Goal: Answer question/provide support: Share knowledge or assist other users

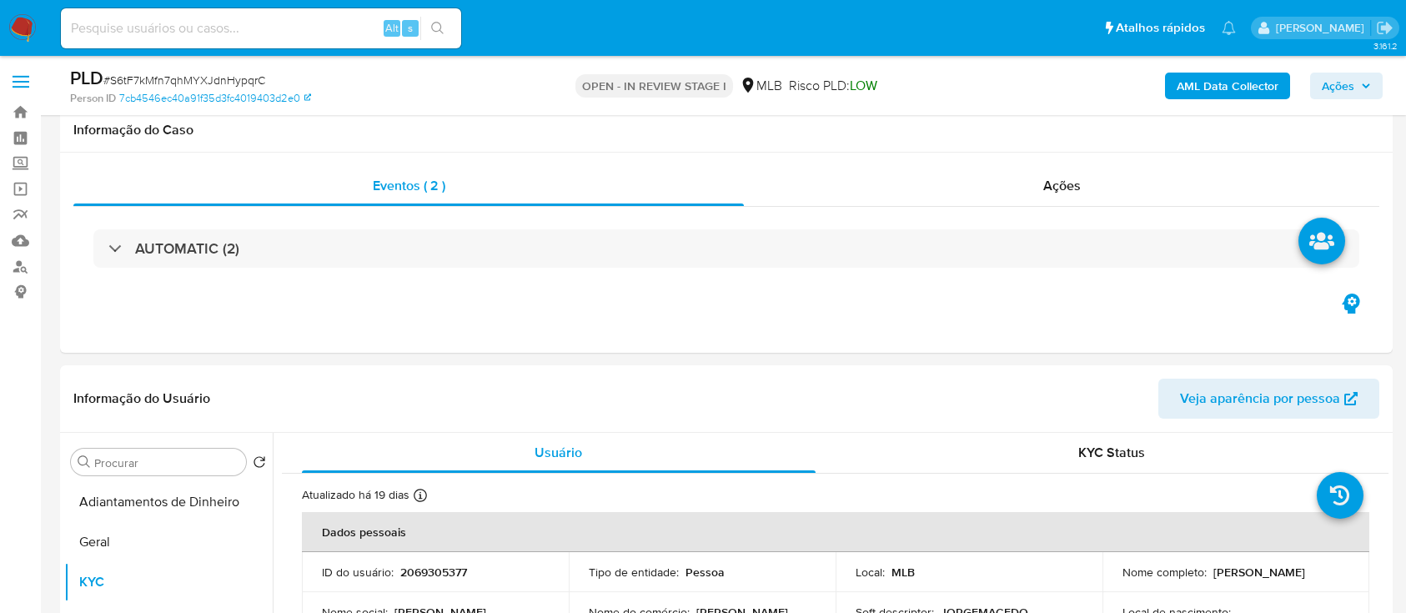
select select "10"
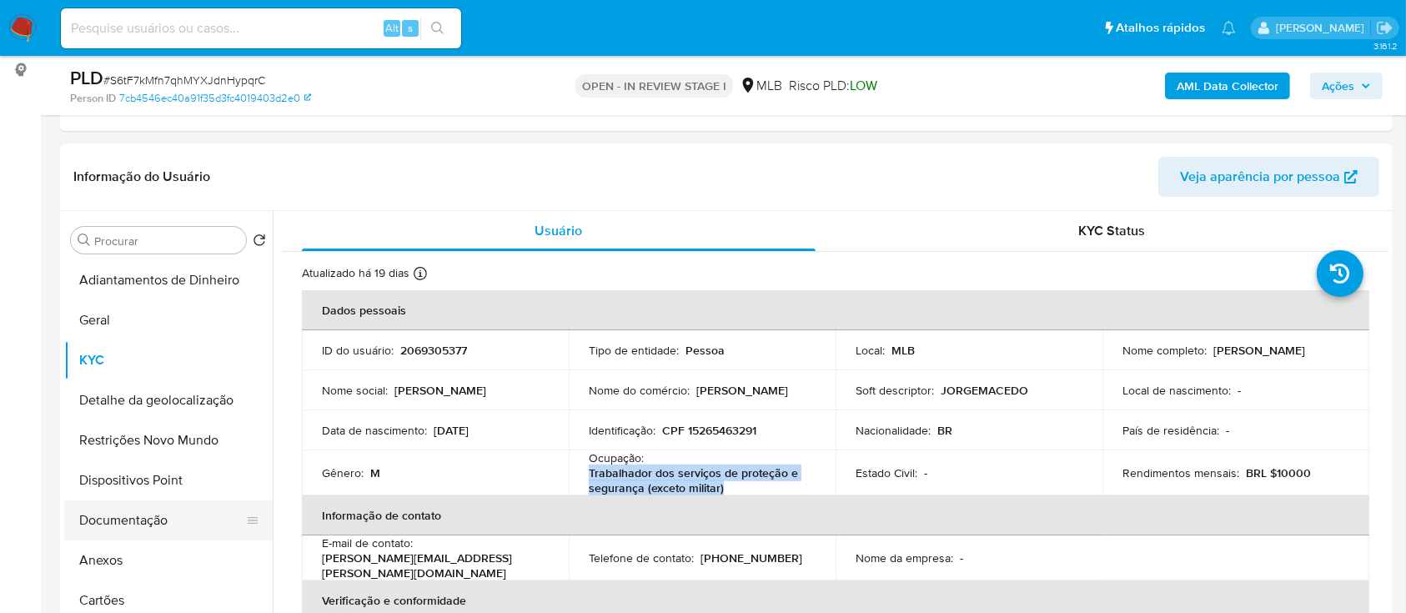
click at [155, 525] on button "Documentação" at bounding box center [161, 520] width 195 height 40
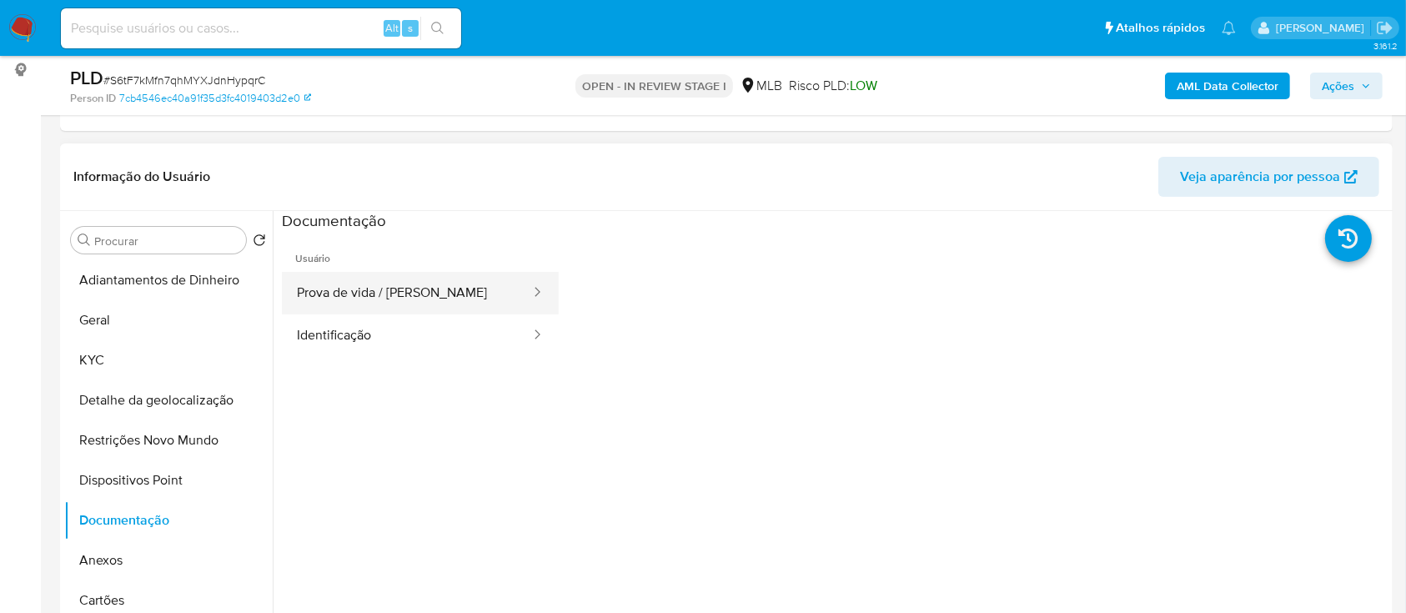
click at [391, 294] on button "Prova de vida / [PERSON_NAME]" at bounding box center [407, 293] width 250 height 43
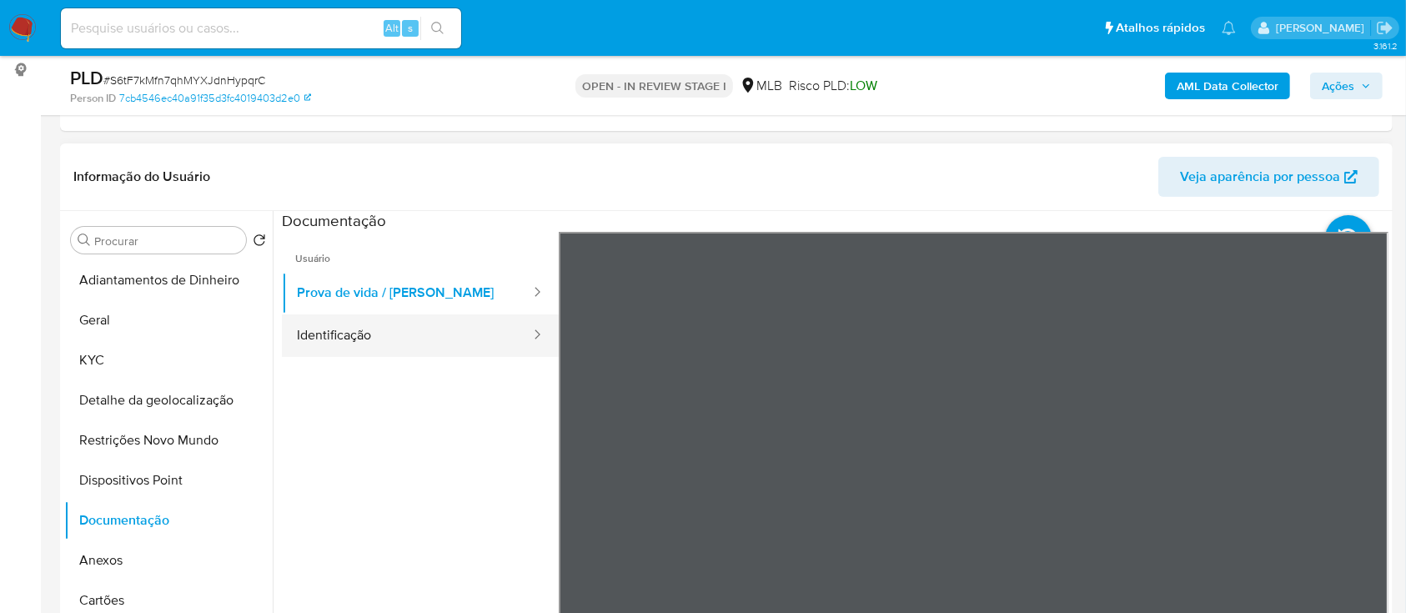
click at [414, 334] on button "Identificação" at bounding box center [407, 335] width 250 height 43
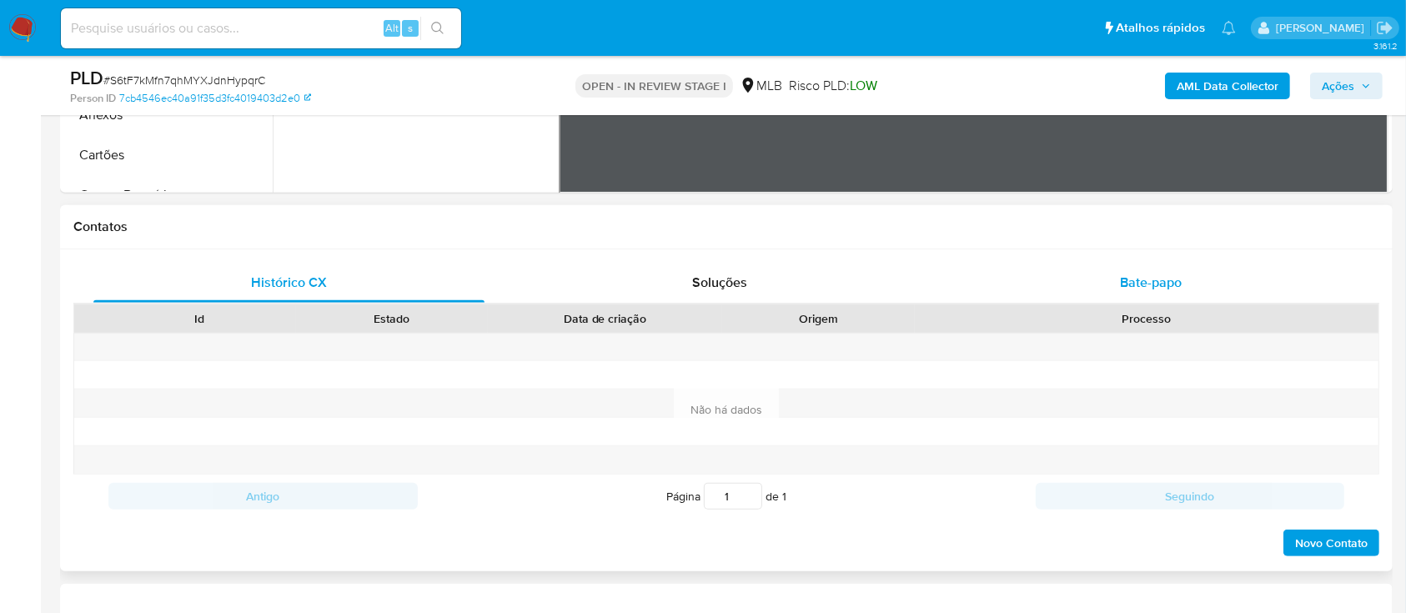
scroll to position [667, 0]
click at [1167, 282] on span "Bate-papo" at bounding box center [1151, 282] width 62 height 19
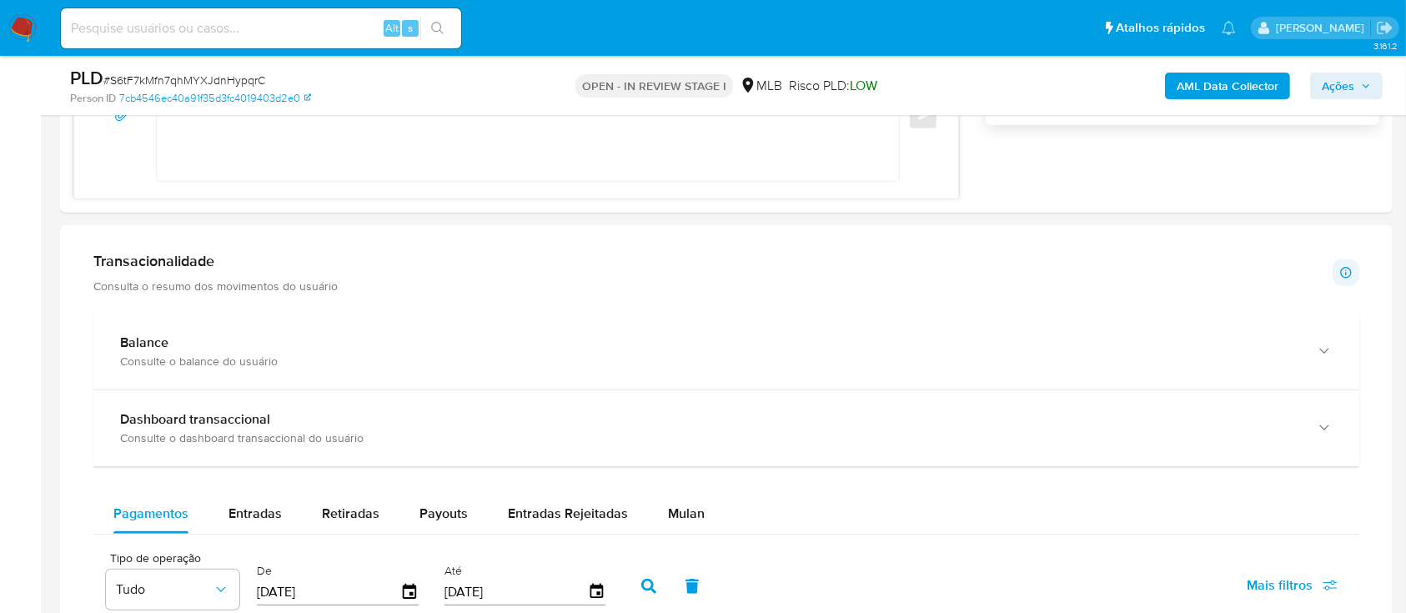
scroll to position [1446, 0]
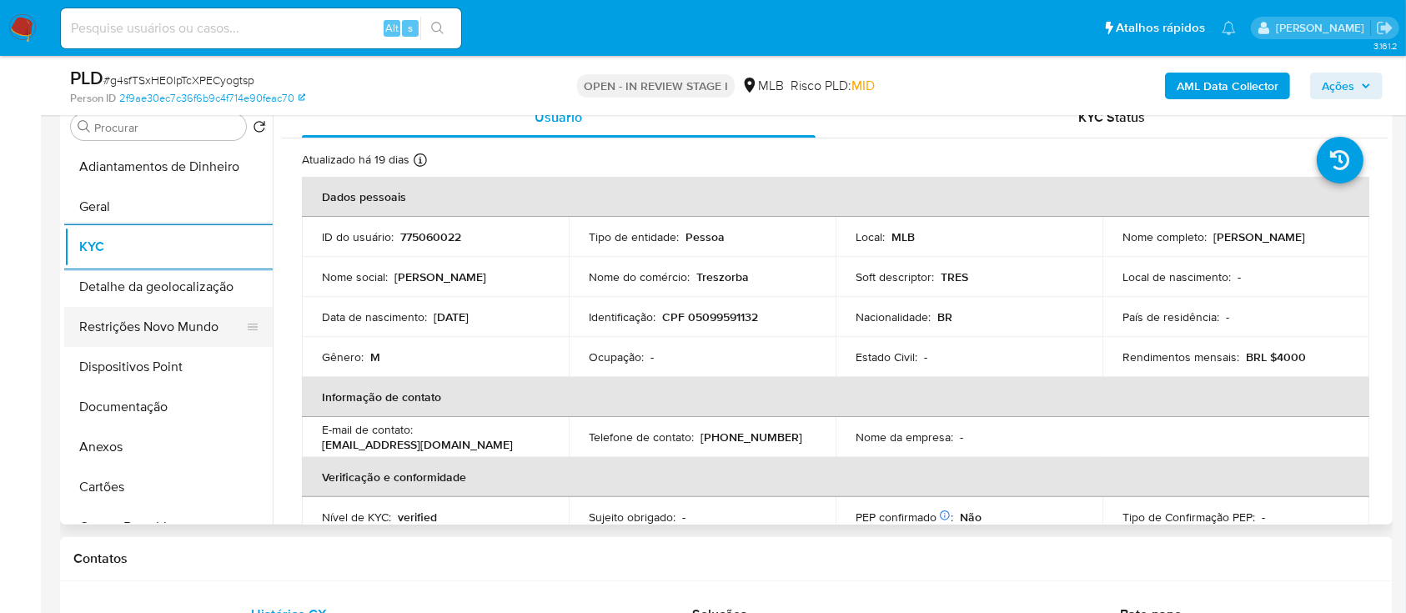
scroll to position [334, 0]
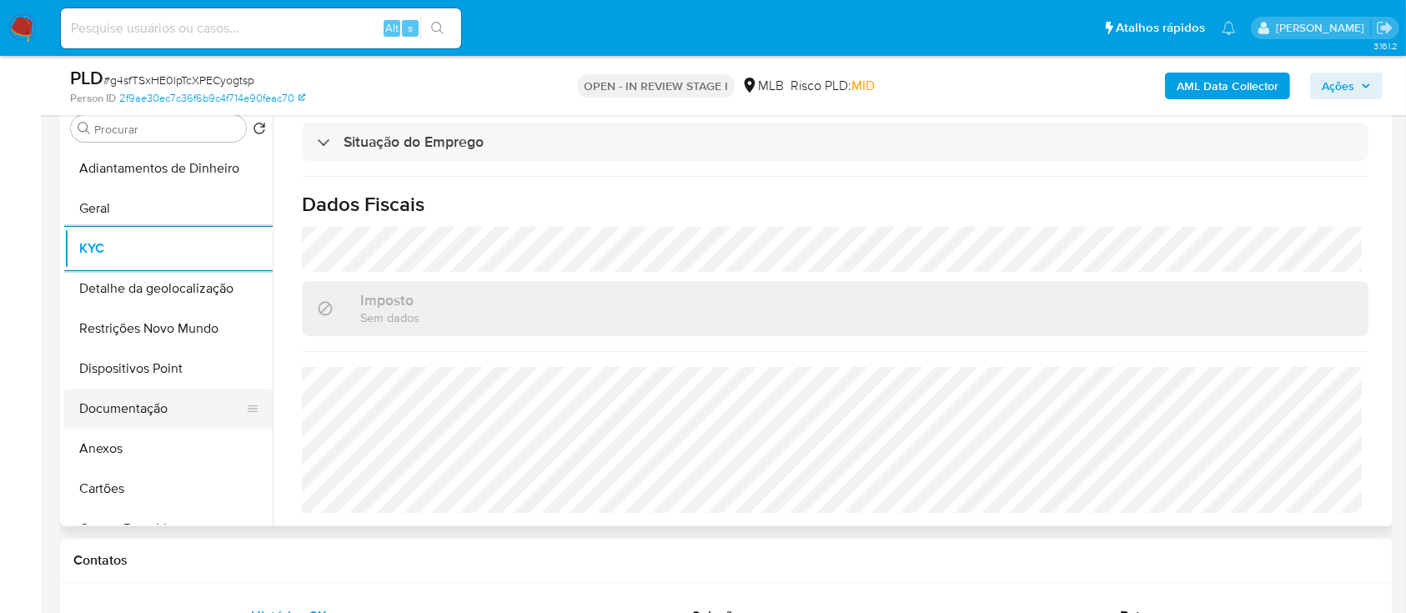
drag, startPoint x: 130, startPoint y: 411, endPoint x: 169, endPoint y: 397, distance: 40.9
click at [129, 412] on button "Documentação" at bounding box center [161, 409] width 195 height 40
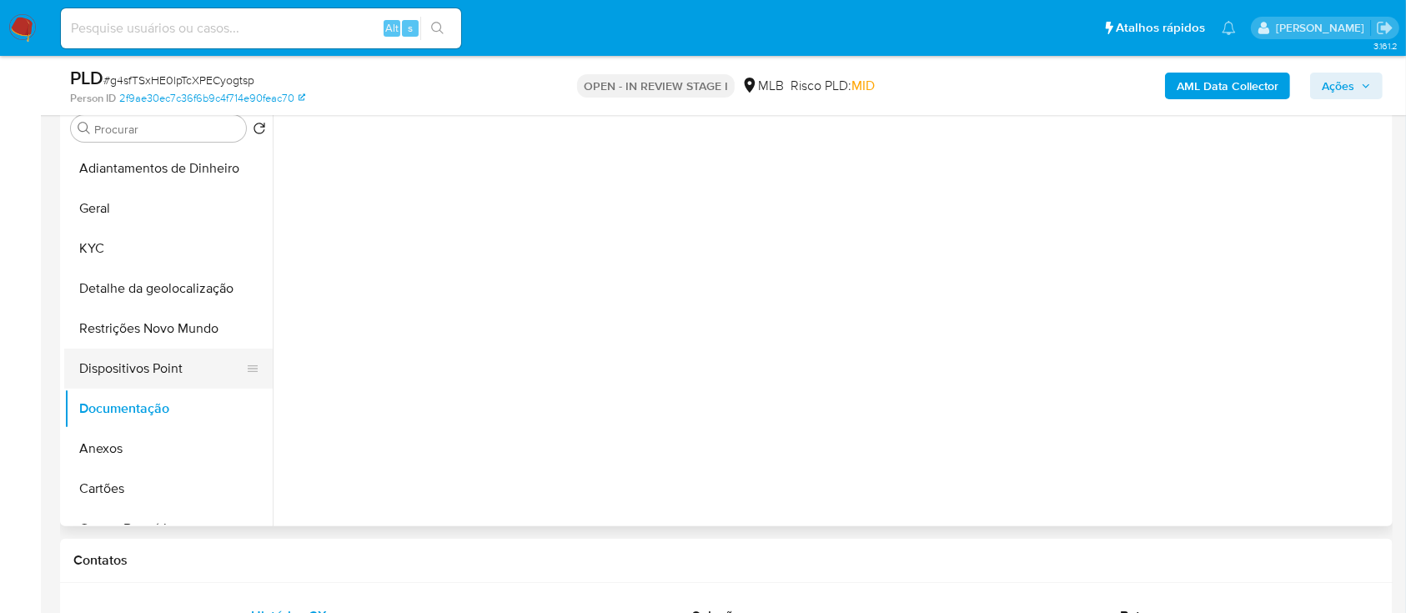
scroll to position [0, 0]
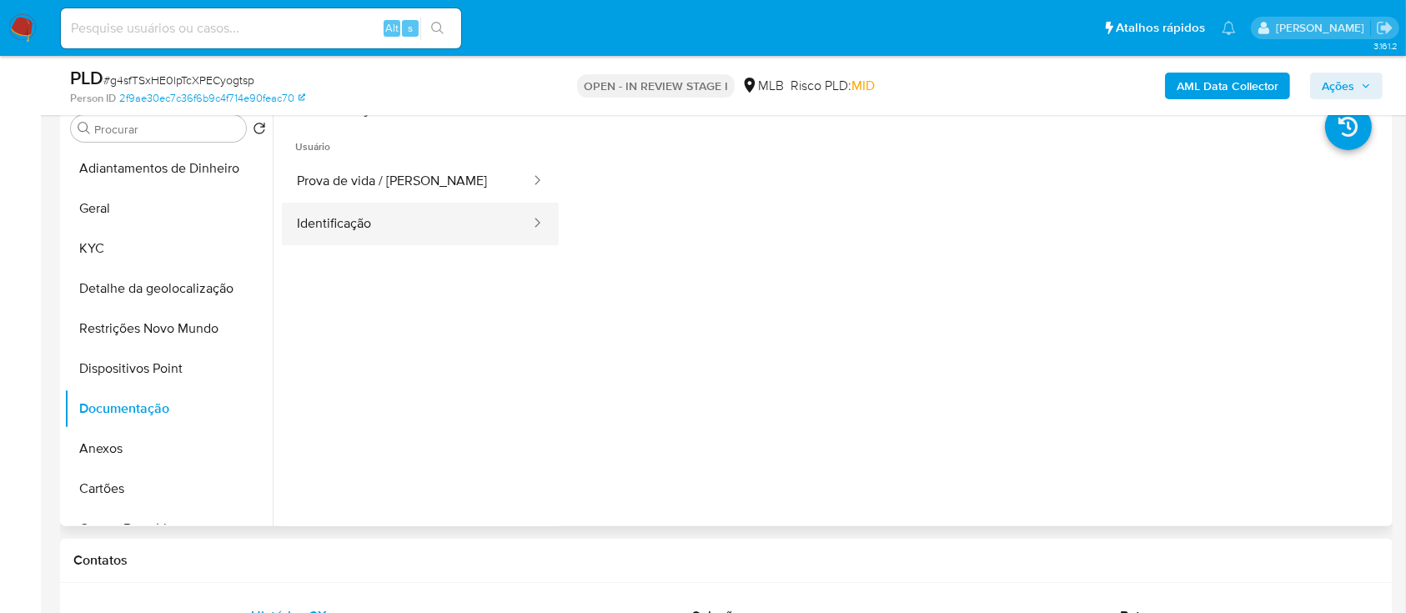
click at [373, 204] on button "Identificação" at bounding box center [407, 224] width 250 height 43
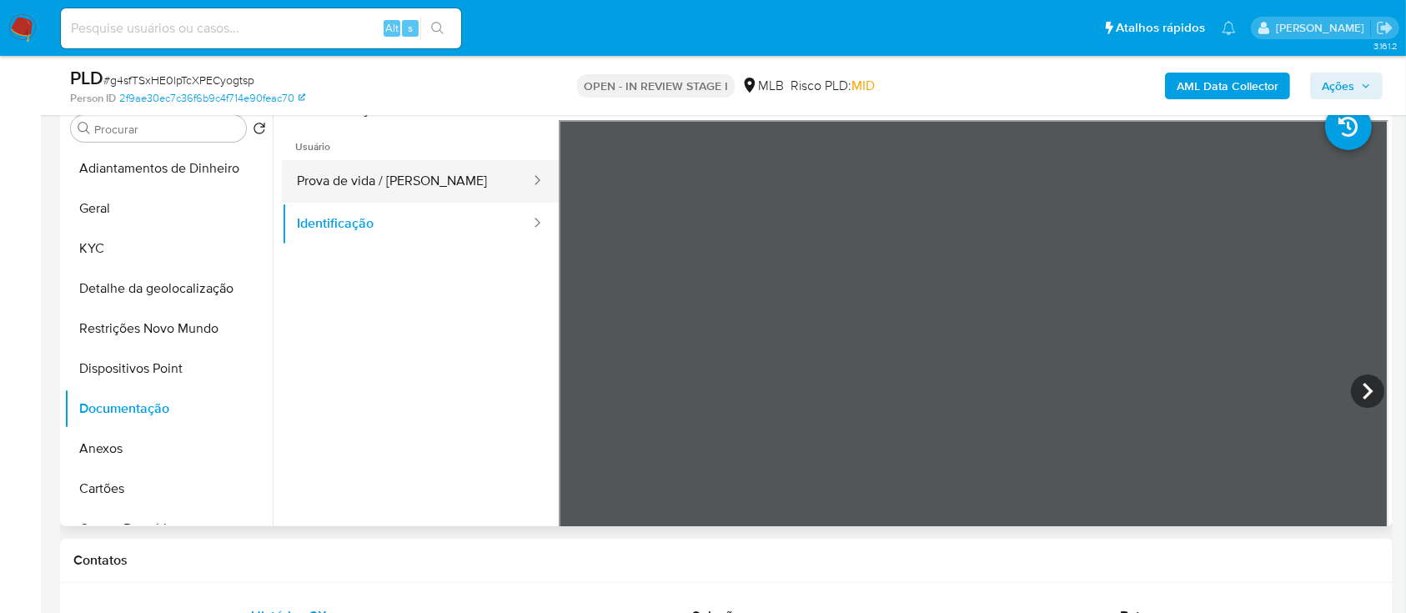
click at [380, 182] on button "Prova de vida / [PERSON_NAME]" at bounding box center [407, 181] width 250 height 43
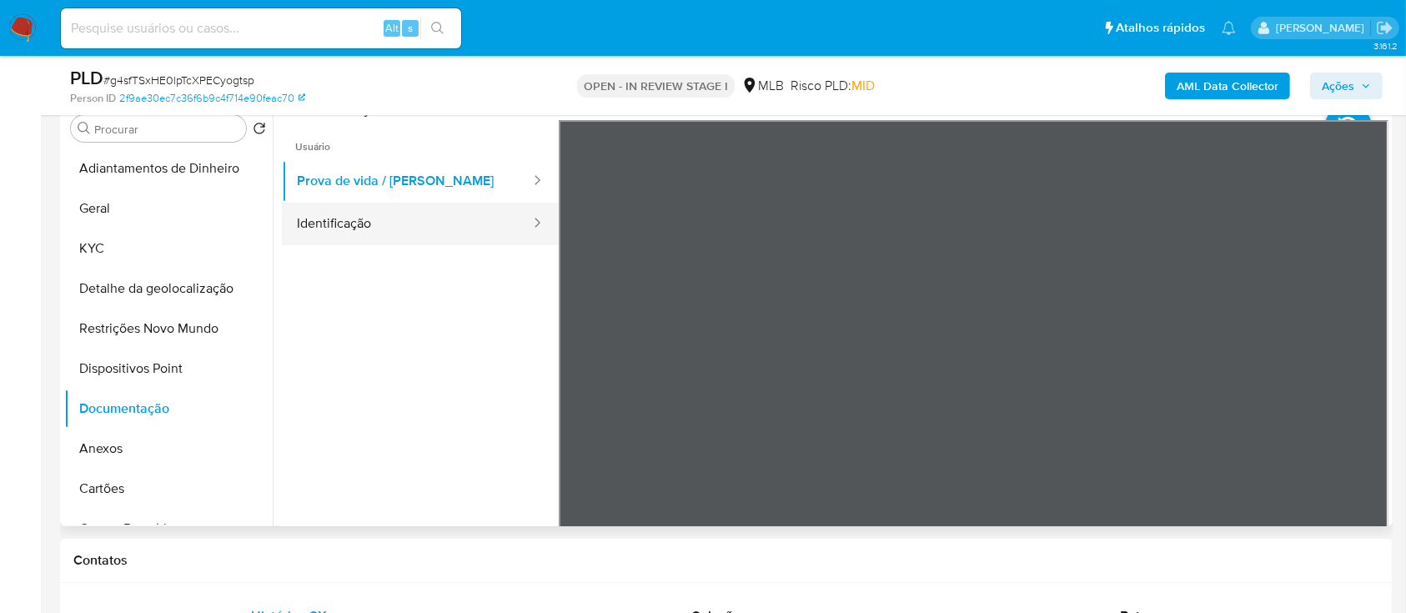
click at [363, 217] on button "Identificação" at bounding box center [407, 224] width 250 height 43
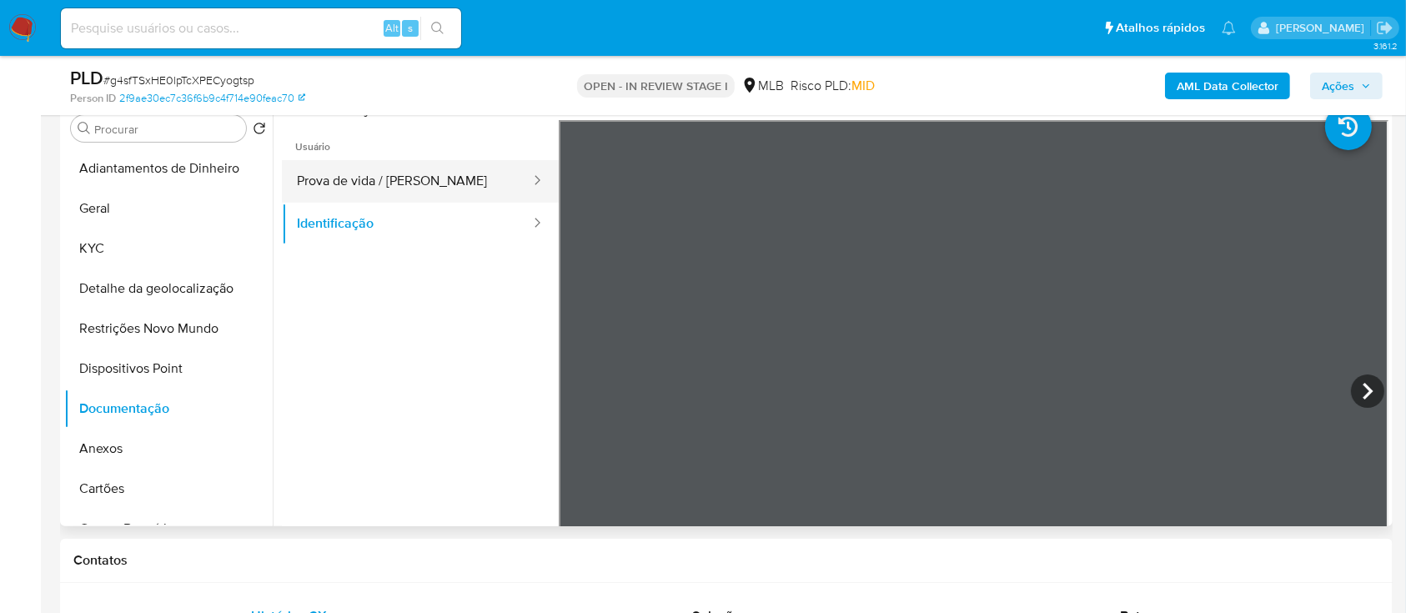
click at [380, 194] on button "Prova de vida / [PERSON_NAME]" at bounding box center [407, 181] width 250 height 43
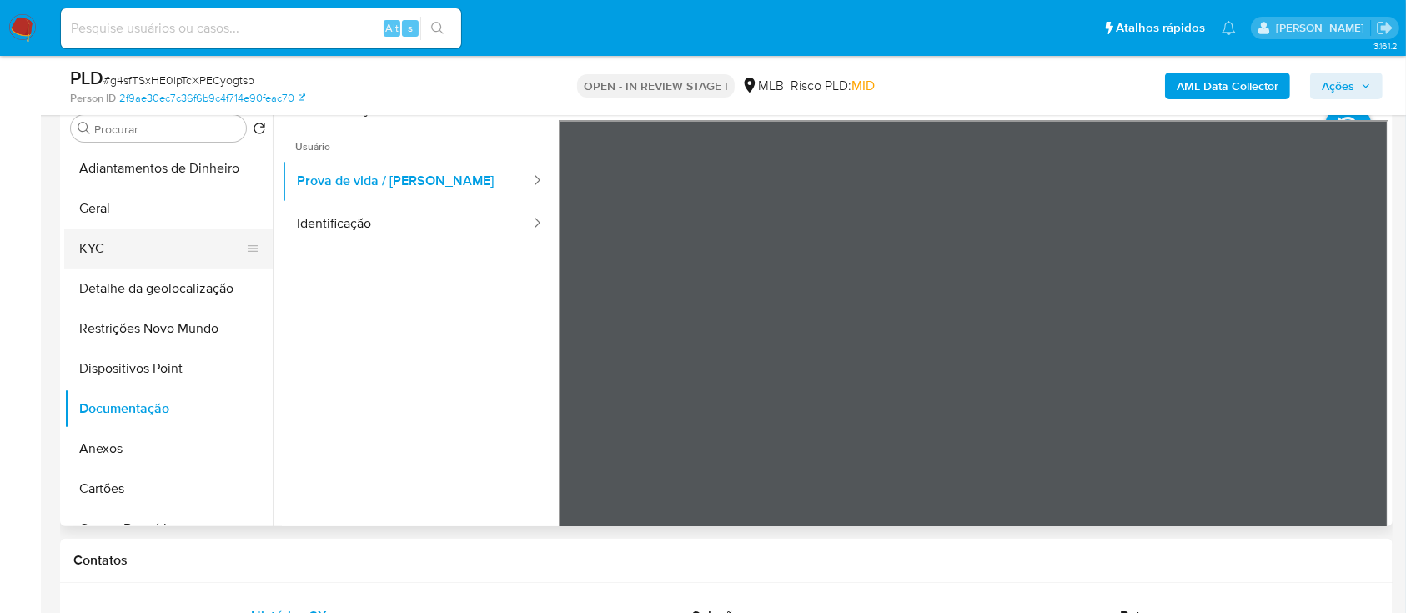
click at [102, 249] on button "KYC" at bounding box center [161, 249] width 195 height 40
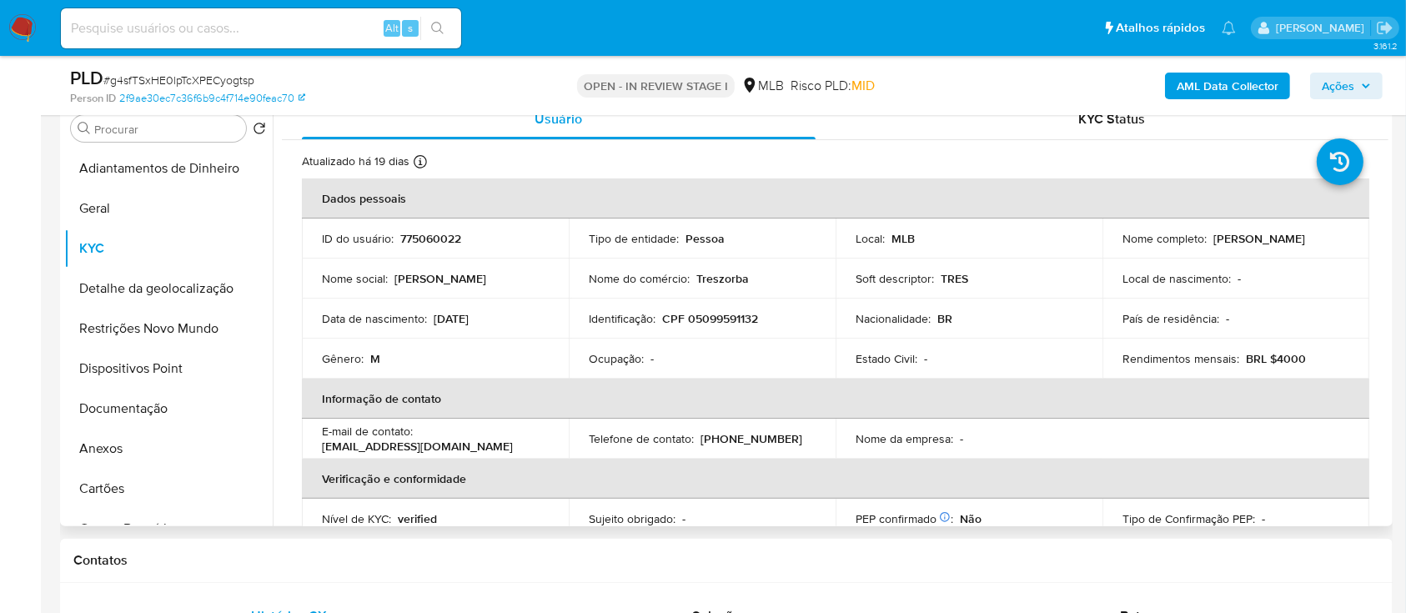
drag, startPoint x: 497, startPoint y: 322, endPoint x: 458, endPoint y: 329, distance: 39.9
click at [433, 318] on div "Data de nascimento : 11/02/2003" at bounding box center [435, 318] width 227 height 15
copy p "11/02/2003"
